Goal: Navigation & Orientation: Find specific page/section

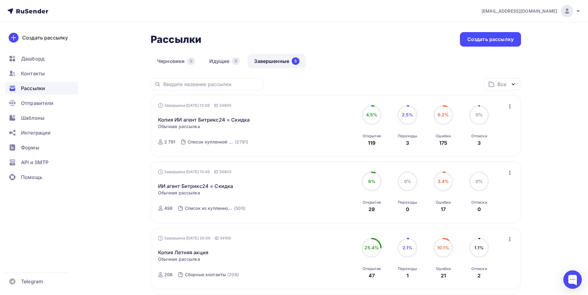
click at [531, 9] on span "[EMAIL_ADDRESS][DOMAIN_NAME]" at bounding box center [520, 11] width 76 height 6
click at [499, 26] on span "Аккаунт" at bounding box center [498, 26] width 20 height 7
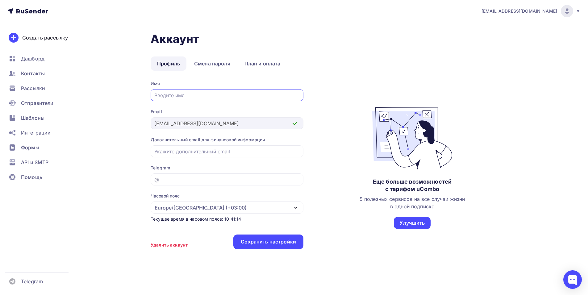
click at [558, 7] on div "[EMAIL_ADDRESS][DOMAIN_NAME]" at bounding box center [531, 11] width 99 height 12
click at [579, 11] on icon at bounding box center [578, 11] width 5 height 5
click at [577, 10] on icon at bounding box center [578, 11] width 2 height 2
click at [518, 37] on link "[DEMOGRAPHIC_DATA]" at bounding box center [525, 39] width 104 height 12
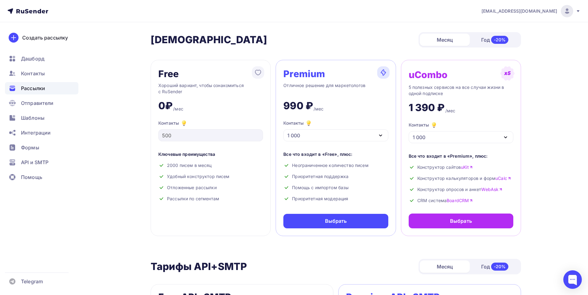
click at [31, 87] on span "Рассылки" at bounding box center [33, 88] width 24 height 7
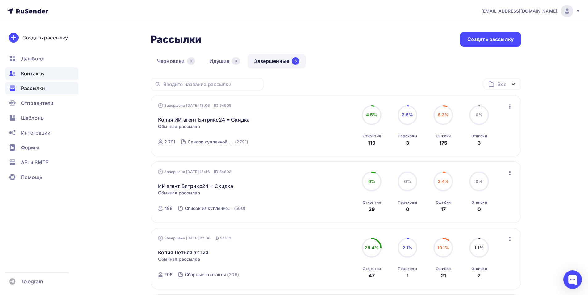
click at [40, 73] on span "Контакты" at bounding box center [33, 73] width 24 height 7
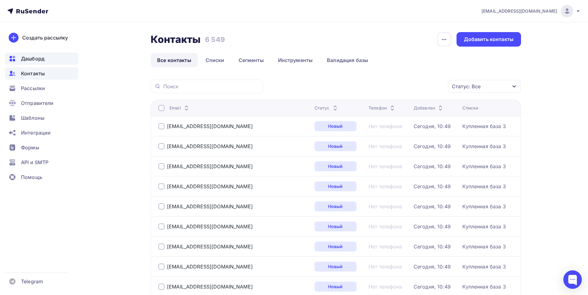
click at [27, 57] on span "Дашборд" at bounding box center [32, 58] width 23 height 7
